Goal: Transaction & Acquisition: Purchase product/service

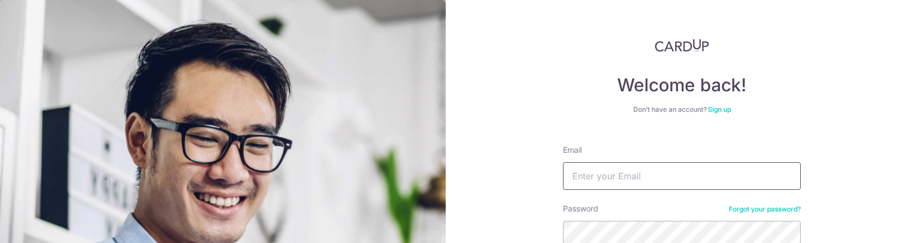
click at [633, 179] on input "Email" at bounding box center [682, 176] width 238 height 28
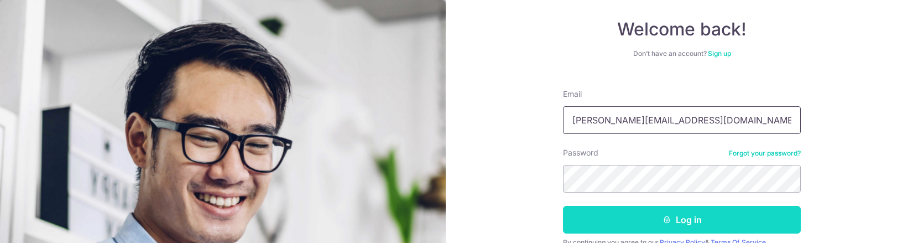
scroll to position [108, 0]
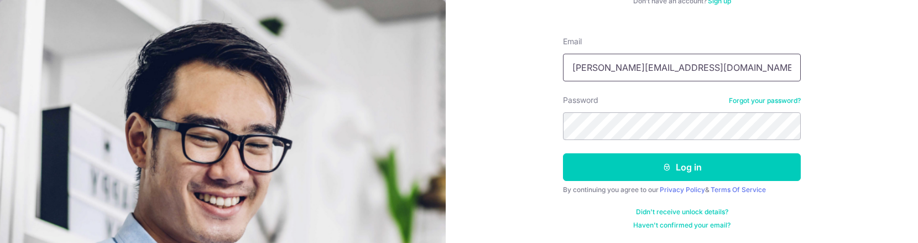
type input "rachel.nyp91@gmail.com"
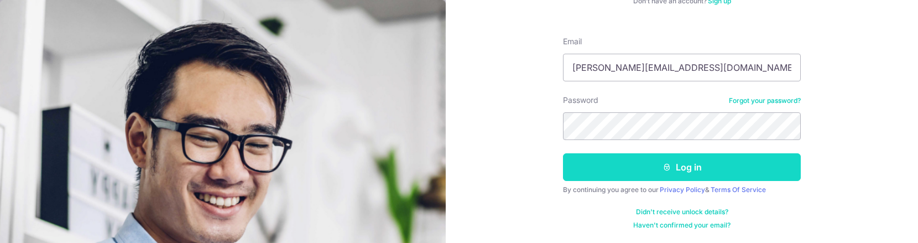
click at [680, 166] on button "Log in" at bounding box center [682, 167] width 238 height 28
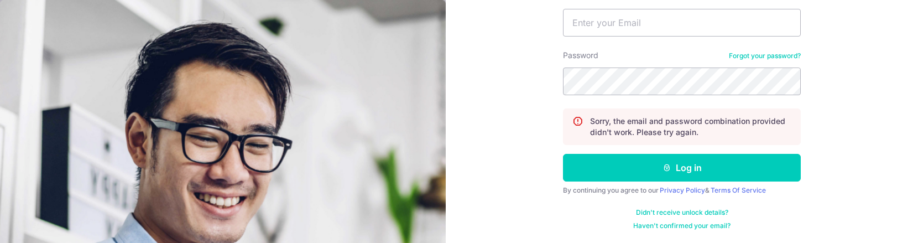
scroll to position [98, 0]
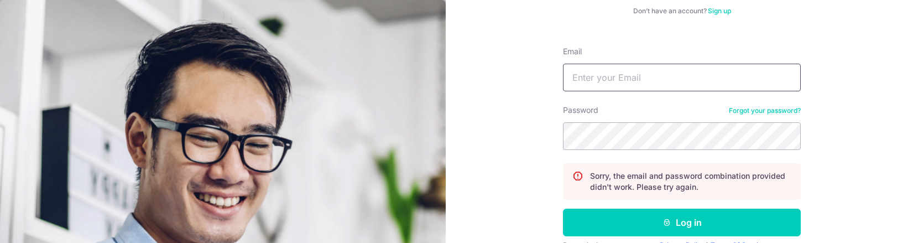
click at [650, 76] on input "Email" at bounding box center [682, 78] width 238 height 28
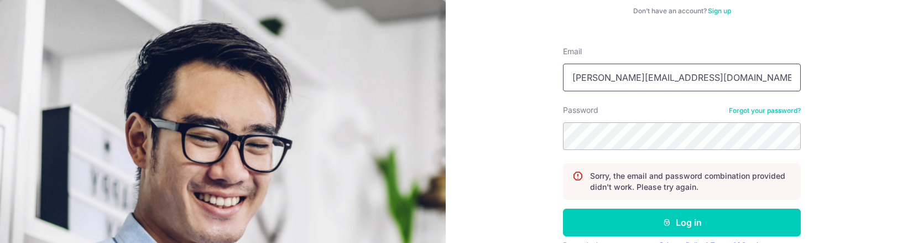
type input "[PERSON_NAME][EMAIL_ADDRESS][DOMAIN_NAME]"
click at [563, 209] on button "Log in" at bounding box center [682, 223] width 238 height 28
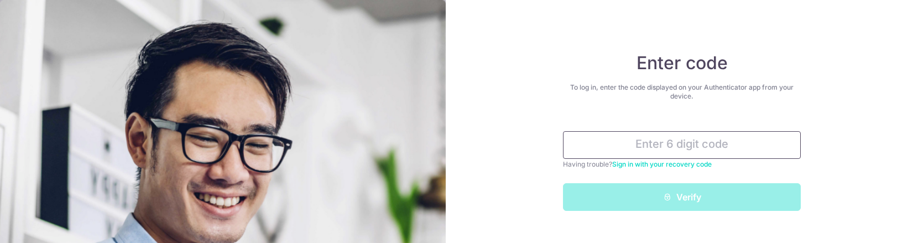
click at [689, 143] on input "text" at bounding box center [682, 145] width 238 height 28
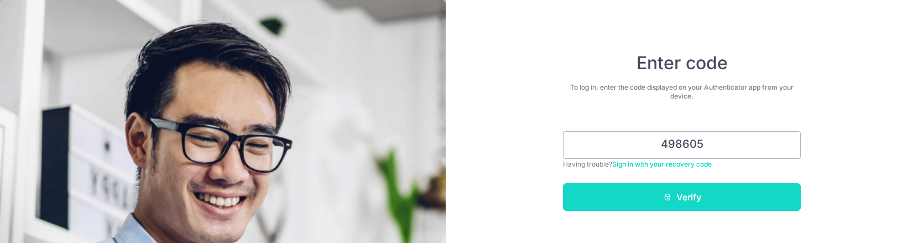
type input "498605"
click at [678, 194] on button "Verify" at bounding box center [682, 197] width 238 height 28
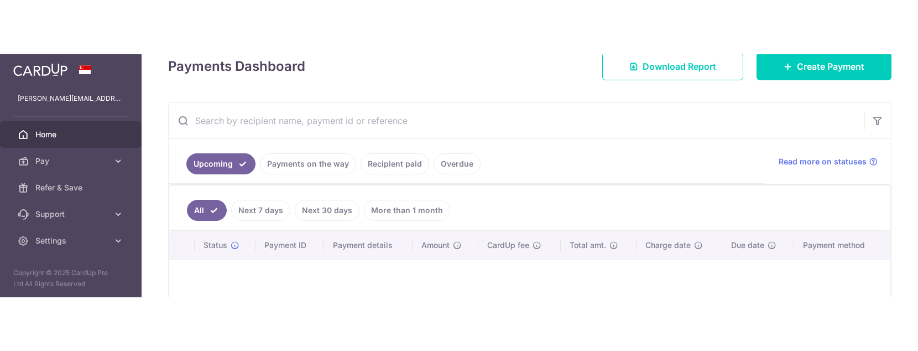
scroll to position [166, 0]
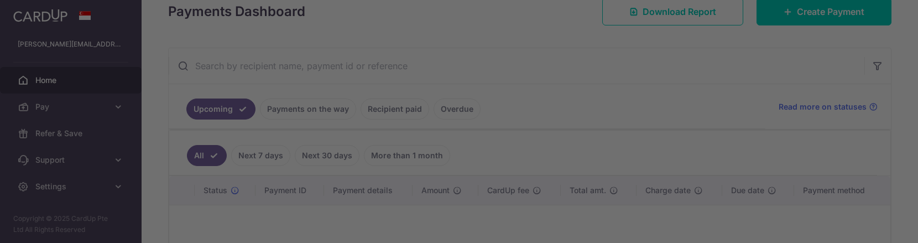
click at [113, 108] on div at bounding box center [464, 122] width 928 height 245
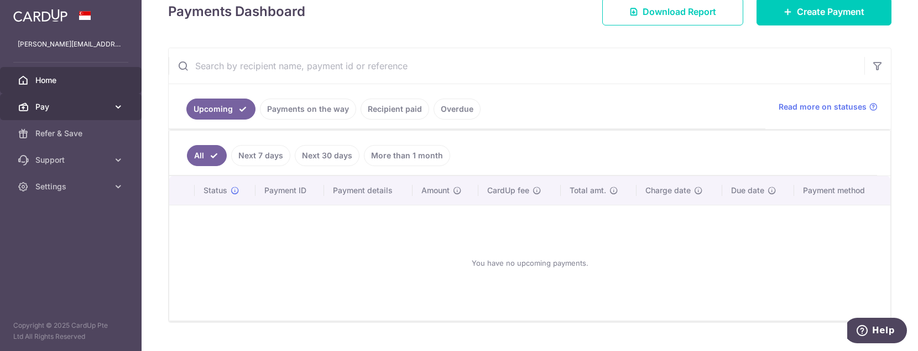
click at [120, 105] on icon at bounding box center [118, 106] width 11 height 11
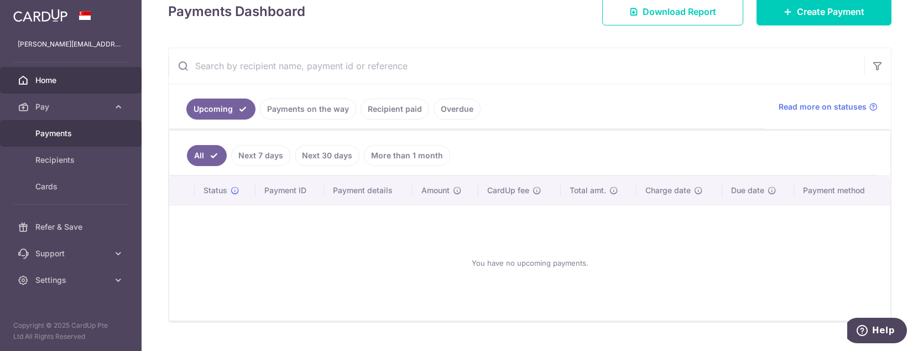
click at [46, 131] on span "Payments" at bounding box center [71, 133] width 73 height 11
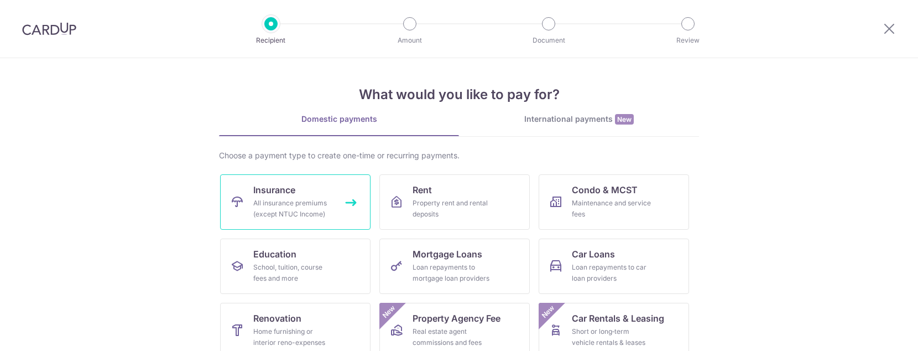
click at [282, 209] on div "All insurance premiums (except NTUC Income)" at bounding box center [293, 209] width 80 height 22
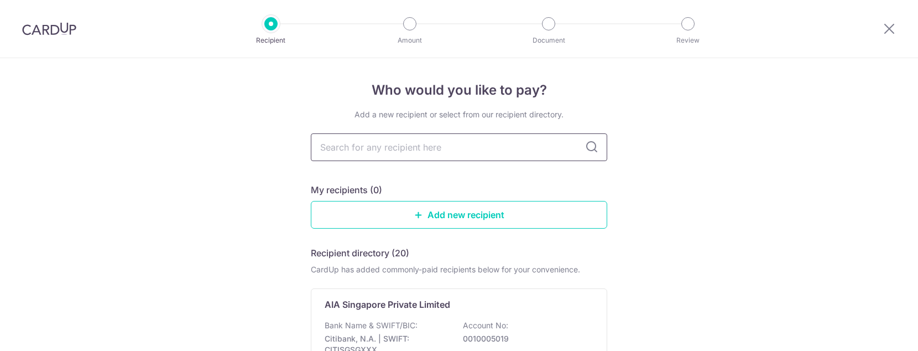
click at [467, 149] on input "text" at bounding box center [459, 147] width 297 height 28
type input "tokio"
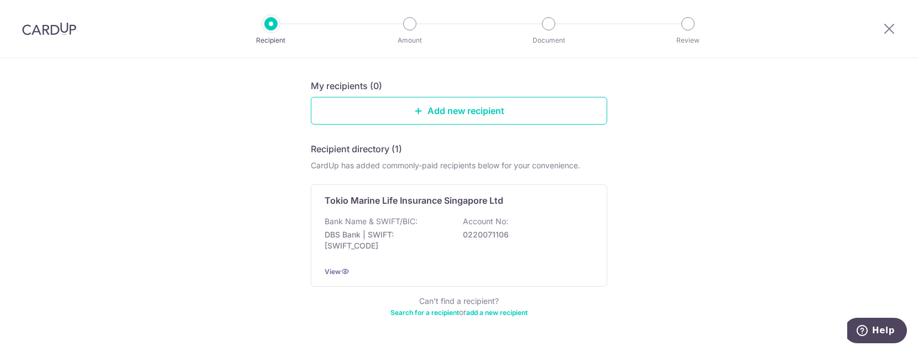
scroll to position [111, 0]
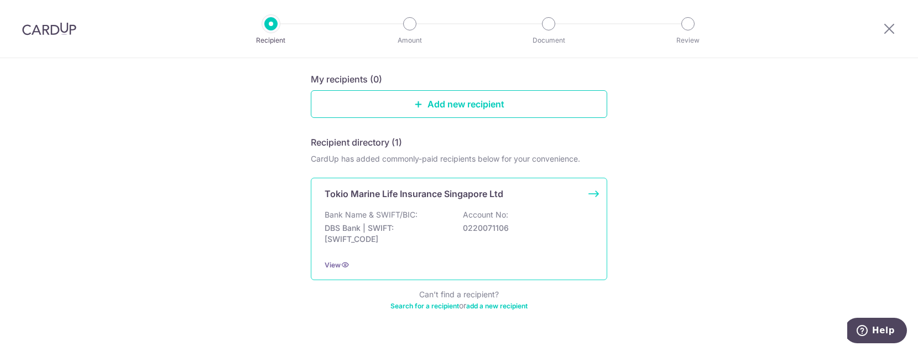
click at [443, 215] on div "Bank Name & SWIFT/BIC: DBS Bank | SWIFT: DBSSSGSGXXX Account No: 0220071106" at bounding box center [459, 229] width 269 height 41
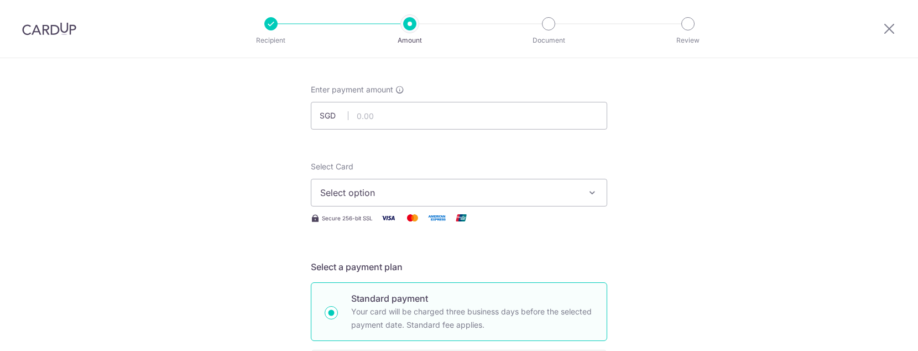
scroll to position [166, 0]
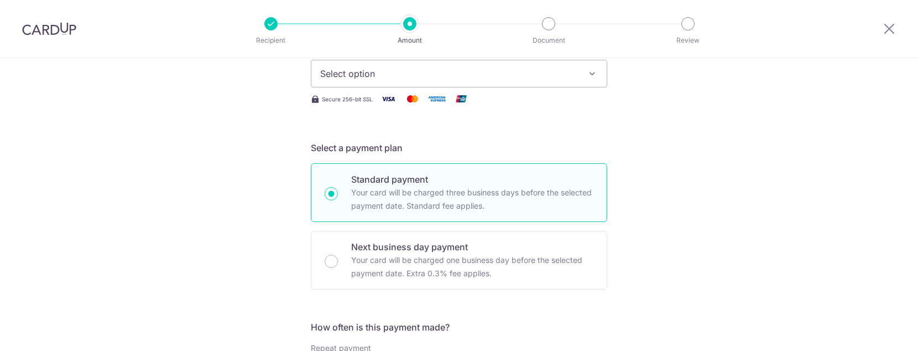
click at [392, 75] on span "Select option" at bounding box center [449, 73] width 258 height 13
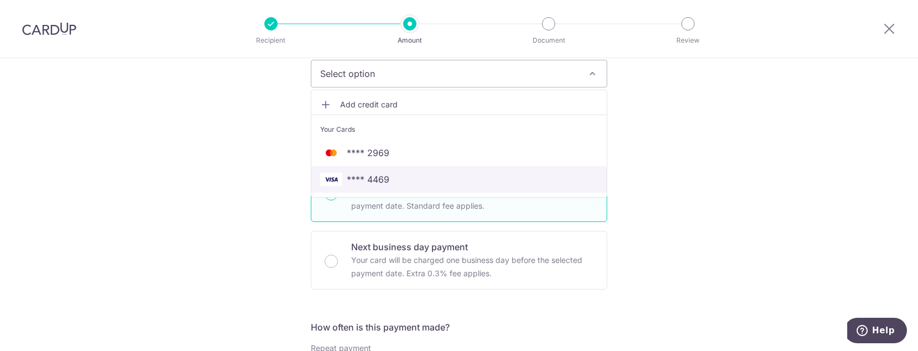
click at [393, 183] on span "**** 4469" at bounding box center [459, 179] width 278 height 13
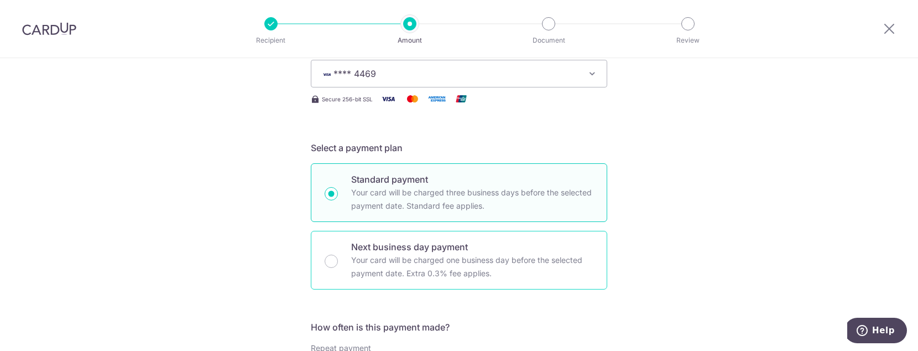
scroll to position [332, 0]
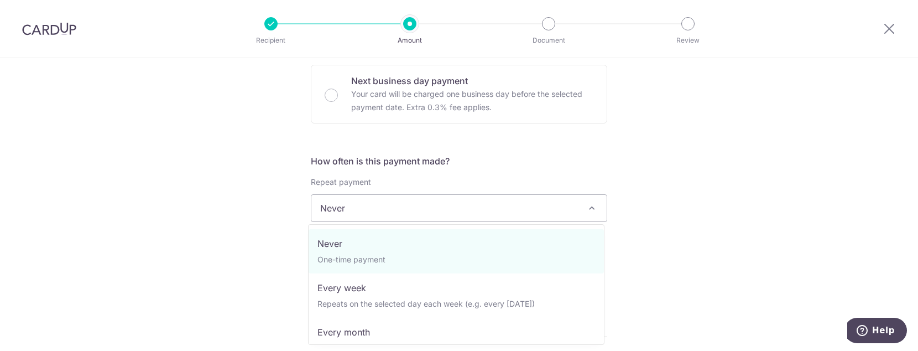
click at [417, 196] on span "Never" at bounding box center [458, 208] width 295 height 27
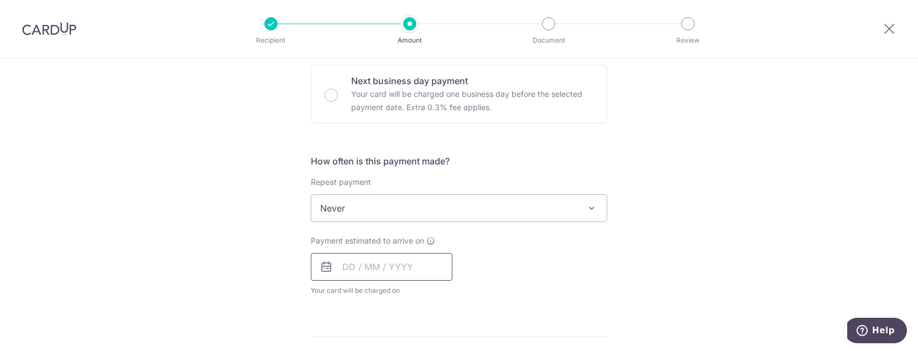
click at [401, 266] on input "text" at bounding box center [382, 267] width 142 height 28
click at [583, 273] on div "Payment estimated to arrive on Prev Next Oct Nov Dec 2025 2026 2027 2028 2029 2…" at bounding box center [459, 265] width 310 height 61
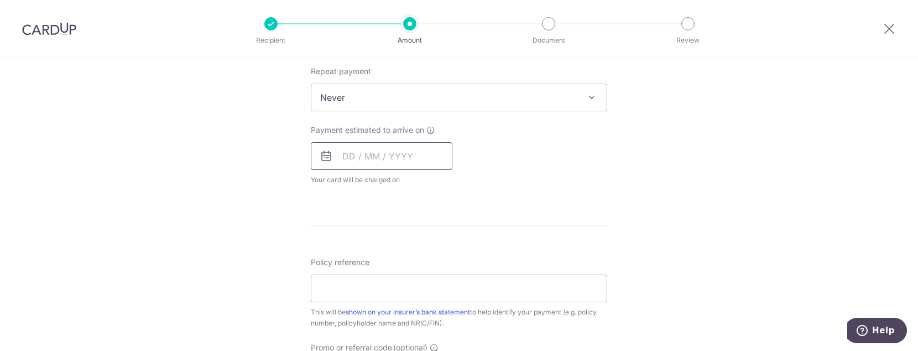
click at [417, 154] on input "text" at bounding box center [382, 156] width 142 height 28
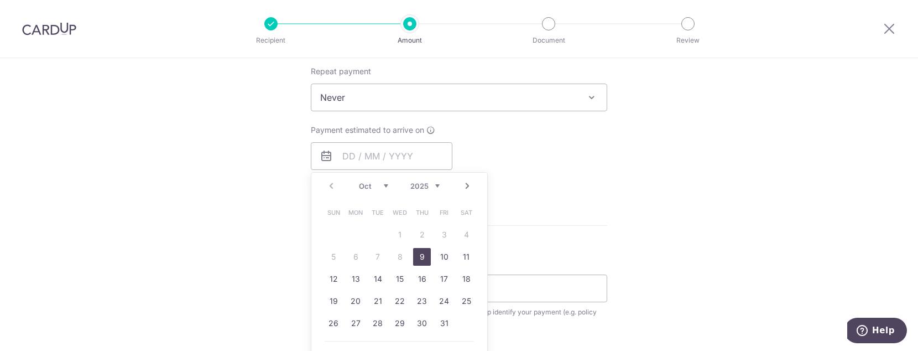
click at [423, 259] on link "9" at bounding box center [422, 257] width 18 height 18
type input "[DATE]"
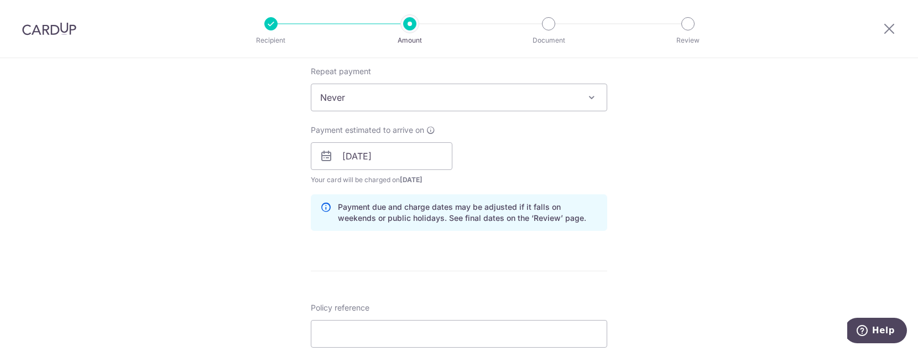
click at [625, 239] on div "Tell us more about your payment Enter payment amount SGD Select Card **** 4469 …" at bounding box center [459, 138] width 918 height 1046
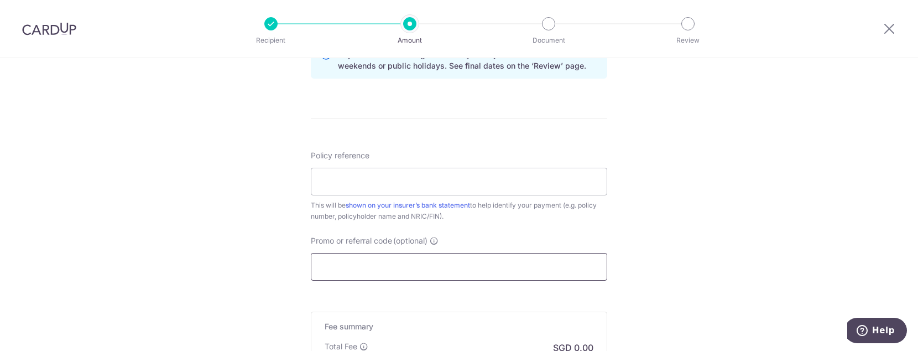
scroll to position [609, 0]
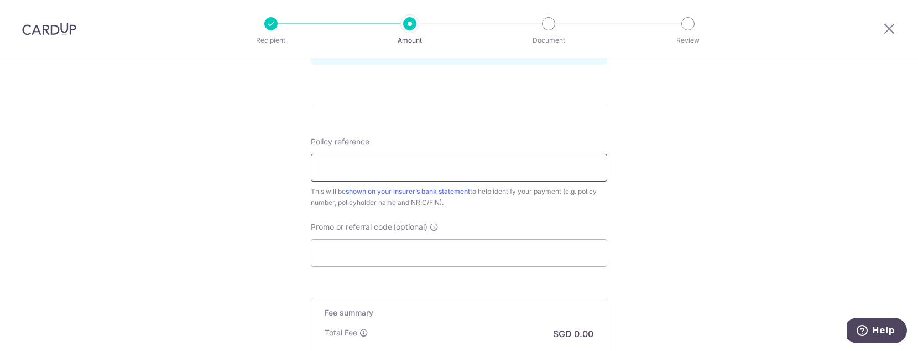
click at [446, 164] on input "Policy reference" at bounding box center [459, 168] width 297 height 28
click at [396, 169] on input "Policy reference" at bounding box center [459, 168] width 297 height 28
click at [362, 174] on input "Policy reference" at bounding box center [459, 168] width 297 height 28
paste input "00258952"
type input "00258952"
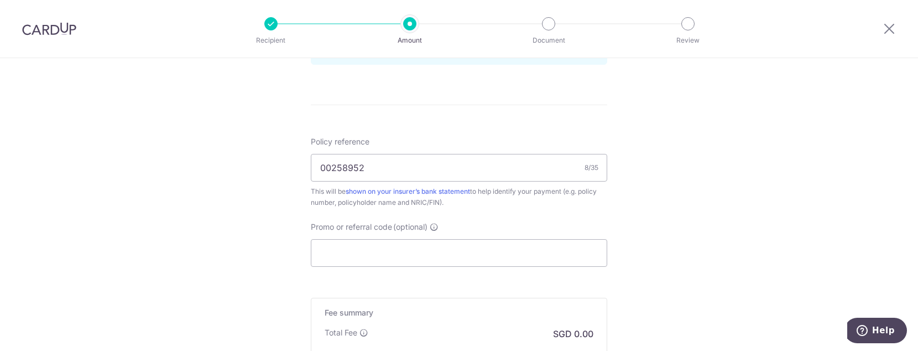
click at [401, 253] on input "Promo or referral code (optional)" at bounding box center [459, 253] width 297 height 28
paste input "OCBC90NV"
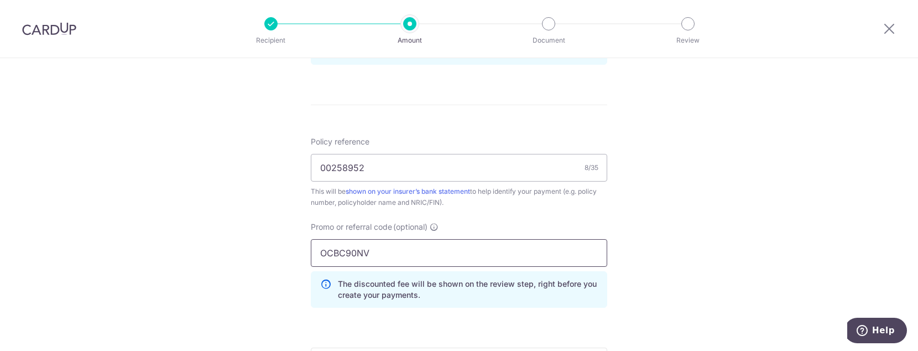
type input "OCBC90NV"
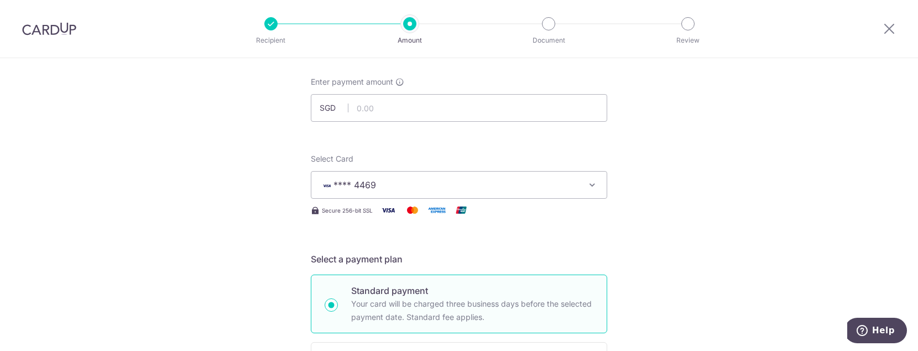
scroll to position [29, 0]
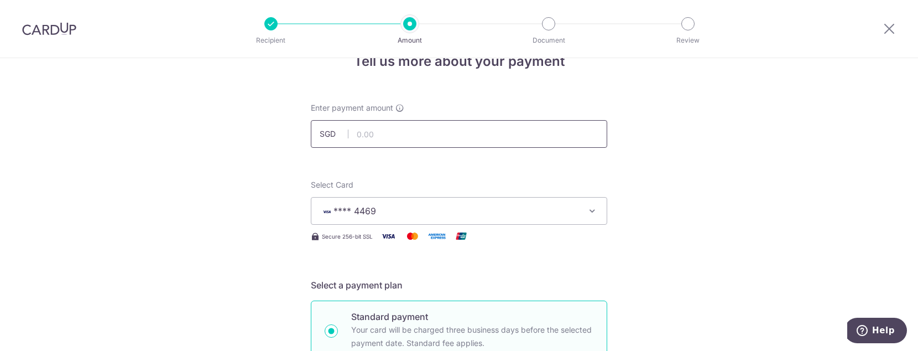
click at [376, 131] on input "text" at bounding box center [459, 134] width 297 height 28
type input "3,133.35"
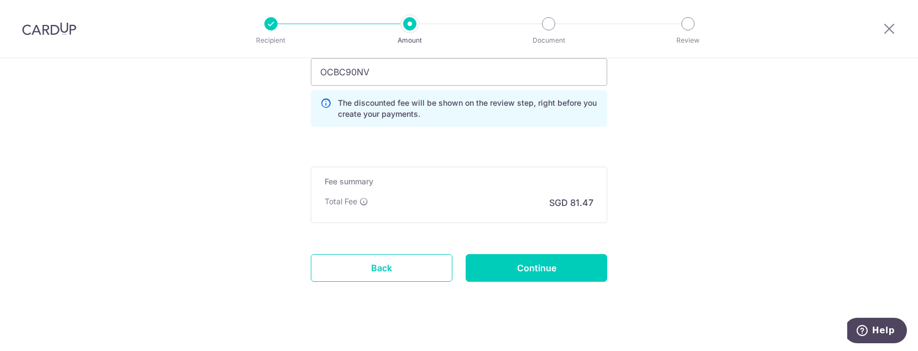
scroll to position [803, 0]
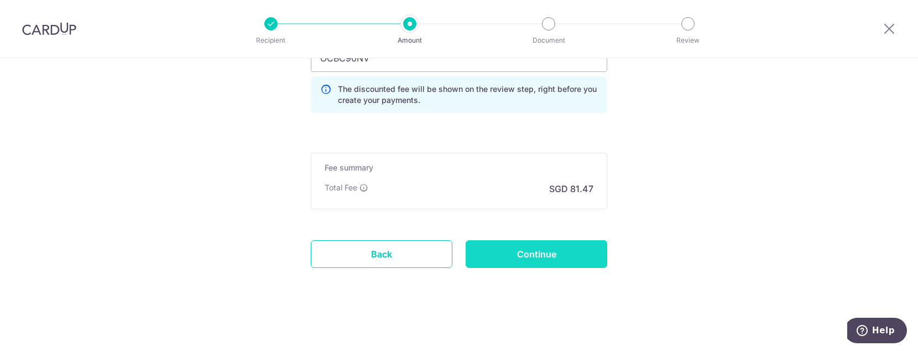
click at [552, 258] on input "Continue" at bounding box center [537, 254] width 142 height 28
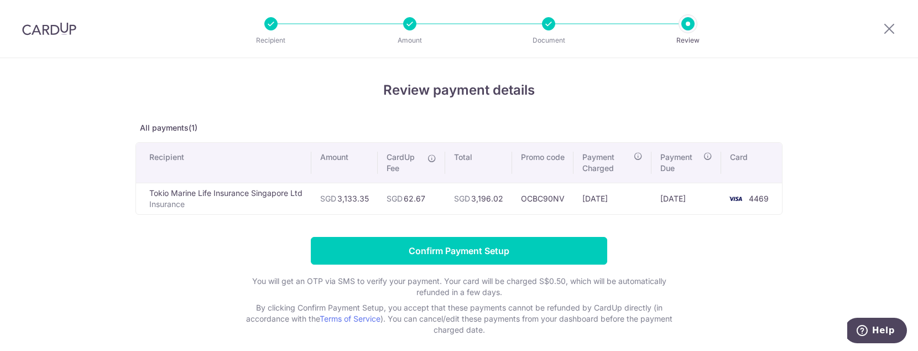
scroll to position [50, 0]
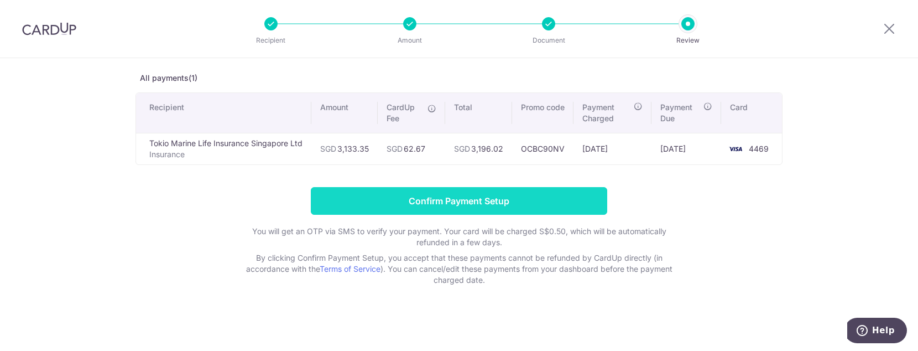
click at [465, 204] on input "Confirm Payment Setup" at bounding box center [459, 201] width 297 height 28
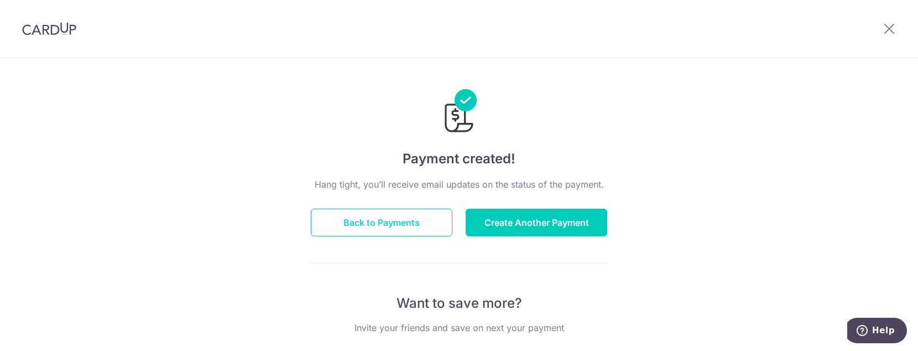
click at [419, 225] on button "Back to Payments" at bounding box center [382, 223] width 142 height 28
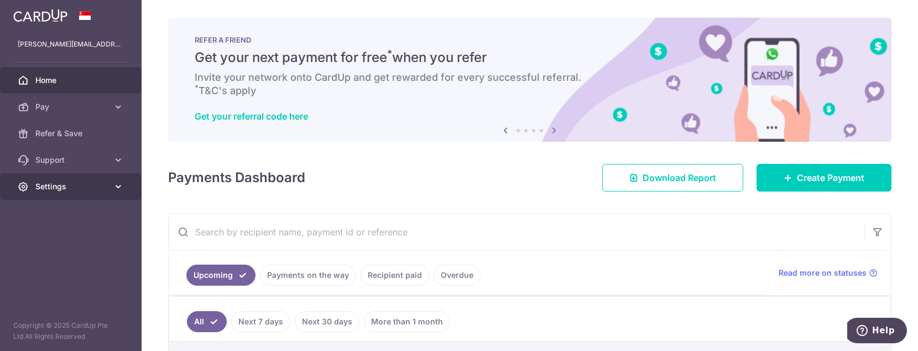
click at [115, 184] on icon at bounding box center [118, 186] width 11 height 11
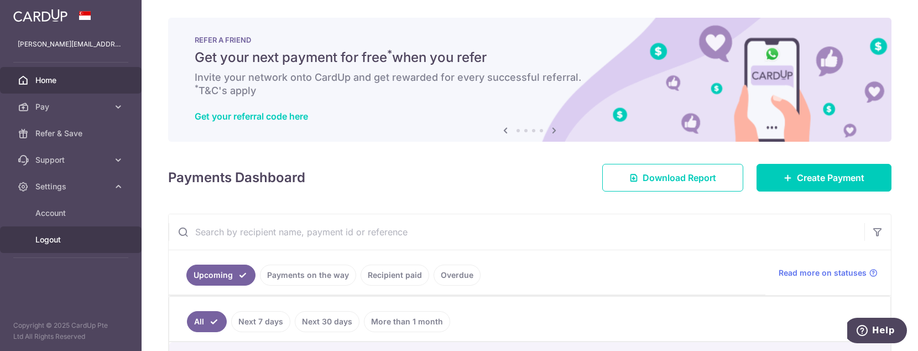
click at [33, 240] on link "Logout" at bounding box center [71, 239] width 142 height 27
